Goal: Task Accomplishment & Management: Use online tool/utility

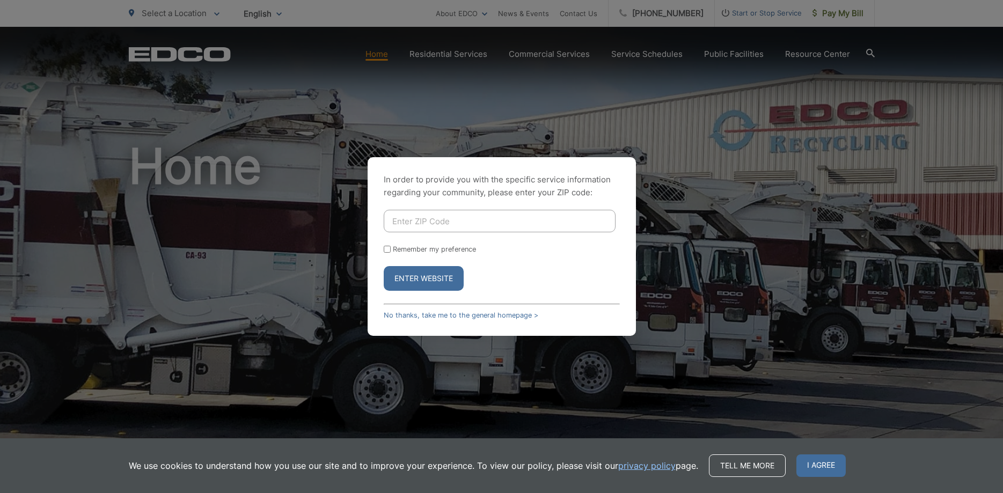
click at [387, 249] on input "Remember my preference" at bounding box center [387, 249] width 7 height 7
checkbox input "true"
click at [490, 315] on link "No thanks, take me to the general homepage >" at bounding box center [461, 315] width 155 height 8
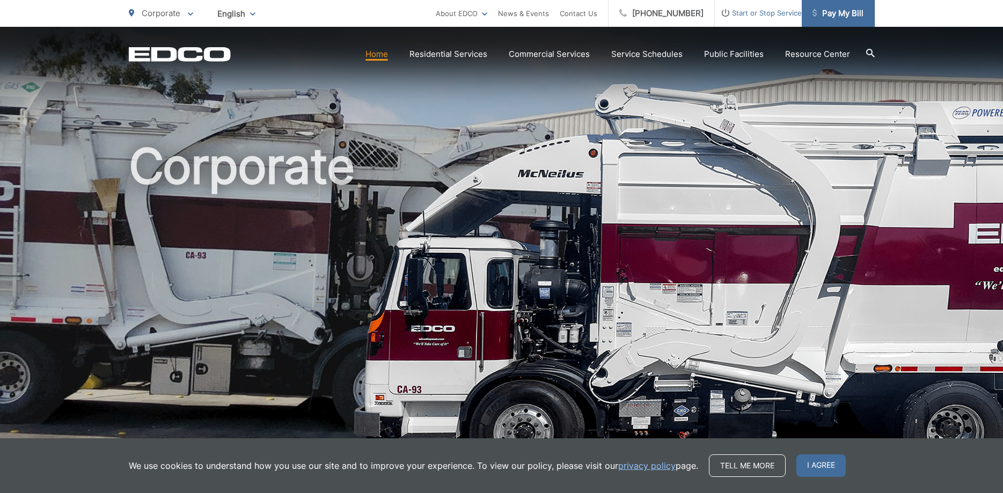
click at [831, 12] on span "Pay My Bill" at bounding box center [837, 13] width 51 height 13
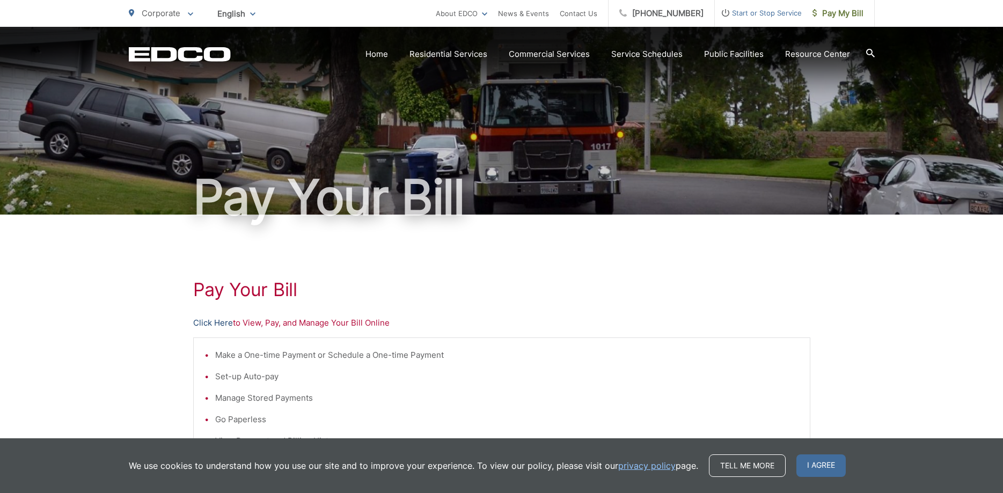
click at [208, 322] on link "Click Here" at bounding box center [213, 323] width 40 height 13
